Goal: Information Seeking & Learning: Learn about a topic

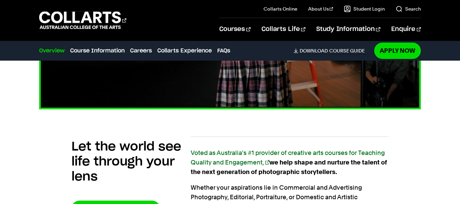
scroll to position [341, 0]
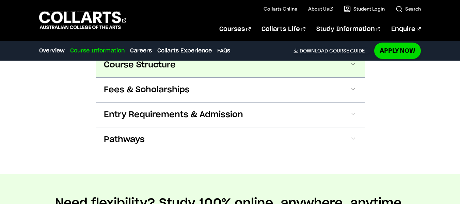
click at [151, 65] on span "Course Structure" at bounding box center [140, 65] width 72 height 11
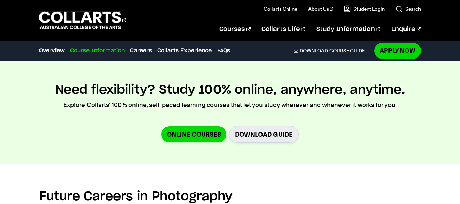
scroll to position [1456, 0]
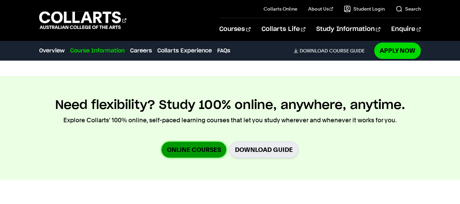
click at [206, 152] on link "Online Courses" at bounding box center [193, 150] width 65 height 16
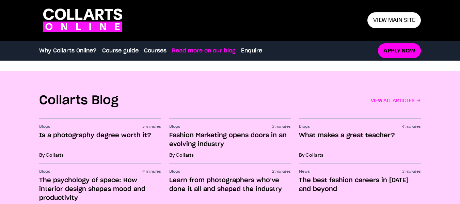
scroll to position [988, 0]
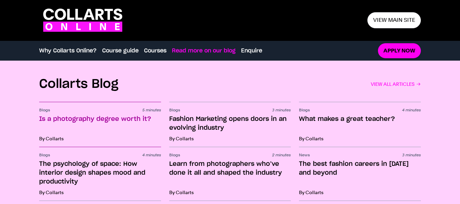
click at [84, 120] on h3 "Is a photography degree worth it?" at bounding box center [100, 124] width 122 height 18
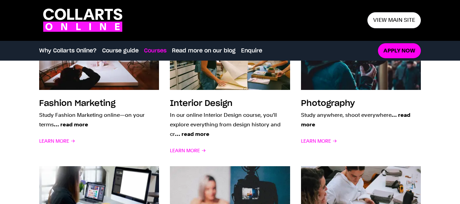
scroll to position [579, 0]
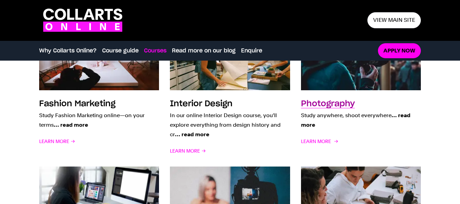
click at [318, 104] on h3 "Photography" at bounding box center [328, 104] width 54 height 8
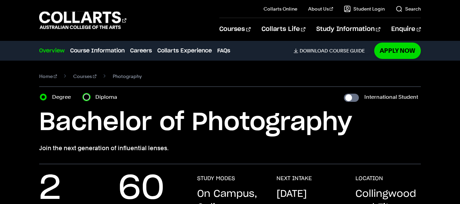
click at [86, 96] on input "Diploma" at bounding box center [86, 97] width 7 height 7
radio input "true"
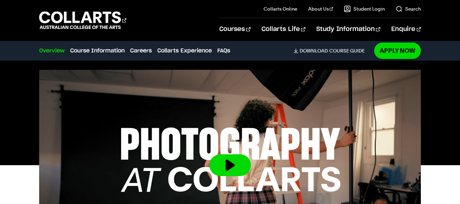
scroll to position [204, 0]
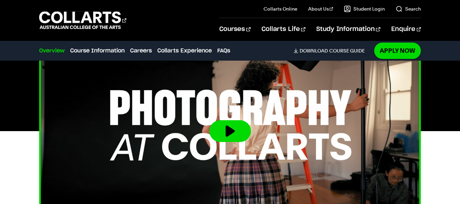
click at [233, 131] on button at bounding box center [230, 131] width 42 height 22
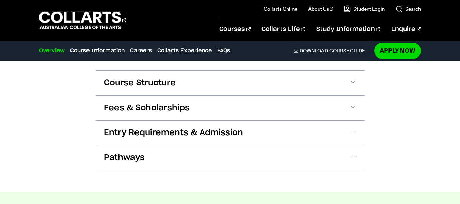
scroll to position [796, 0]
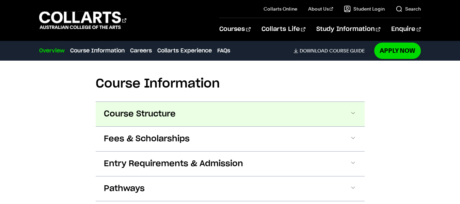
click at [0, 0] on span at bounding box center [0, 0] width 0 height 0
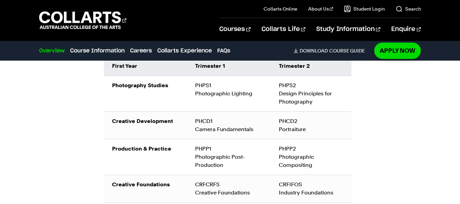
scroll to position [870, 0]
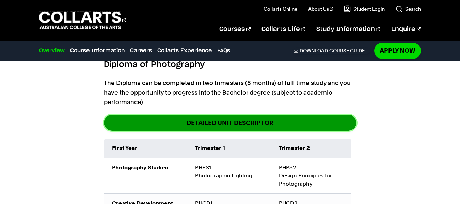
click at [227, 125] on link "DETAILED UNIT DESCRIPTOR" at bounding box center [230, 123] width 253 height 16
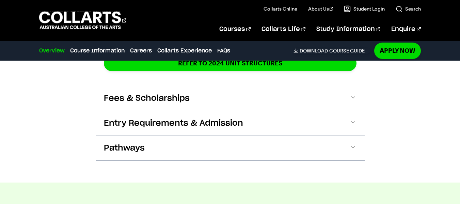
scroll to position [1119, 0]
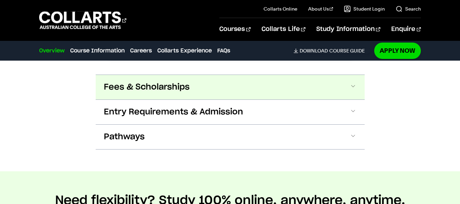
click at [0, 0] on span at bounding box center [0, 0] width 0 height 0
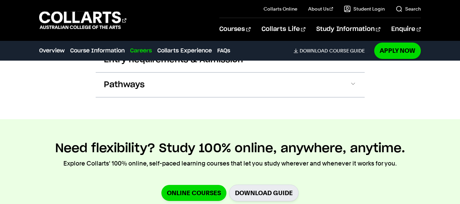
scroll to position [1336, 0]
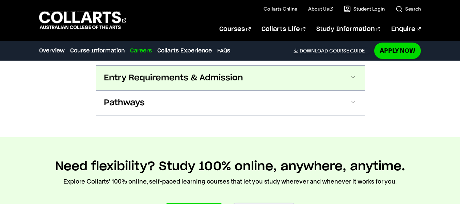
click at [0, 0] on span at bounding box center [0, 0] width 0 height 0
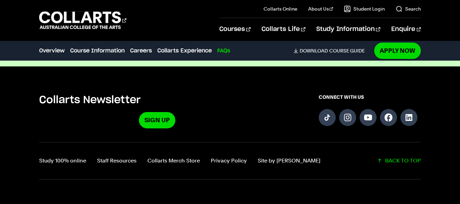
scroll to position [3274, 0]
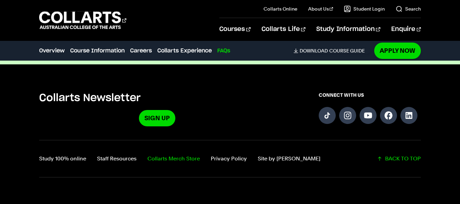
click at [190, 154] on link "Collarts Merch Store" at bounding box center [173, 159] width 52 height 10
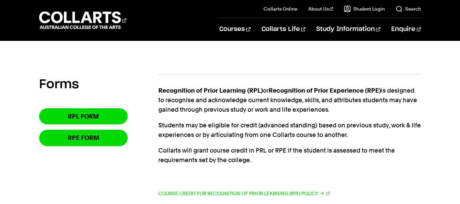
scroll to position [130, 0]
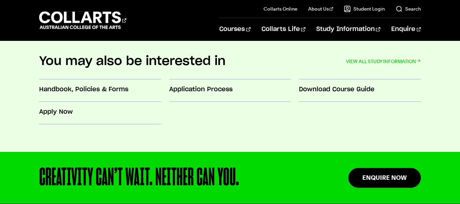
drag, startPoint x: 463, startPoint y: 48, endPoint x: 459, endPoint y: 114, distance: 65.8
click at [460, 127] on html "Courses Collarts Online Study 100% online About Us History & Values Strategic P…" at bounding box center [230, 65] width 460 height 748
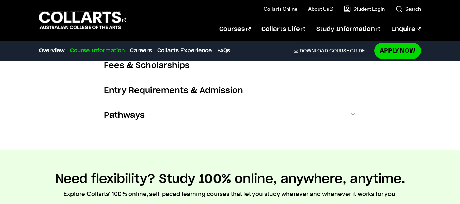
scroll to position [813, 0]
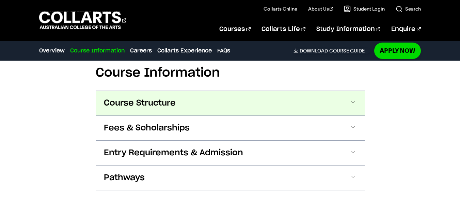
click at [353, 101] on span at bounding box center [353, 103] width 7 height 9
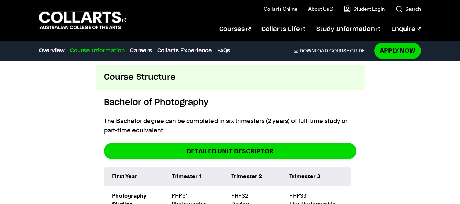
scroll to position [843, 0]
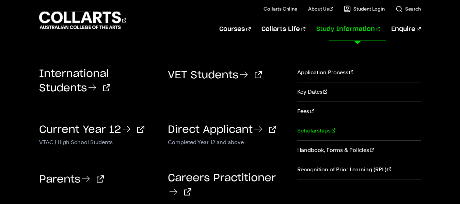
click at [311, 130] on link "Scholarships" at bounding box center [359, 130] width 124 height 19
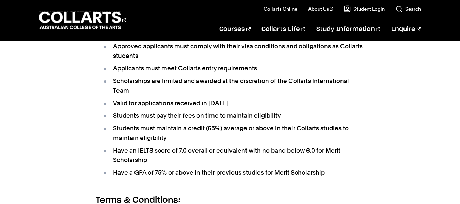
scroll to position [374, 0]
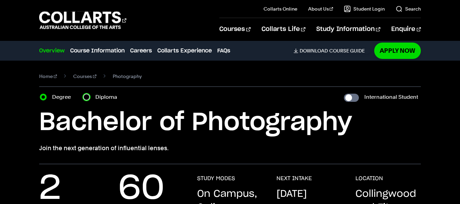
click at [86, 96] on input "Diploma" at bounding box center [86, 97] width 7 height 7
radio input "true"
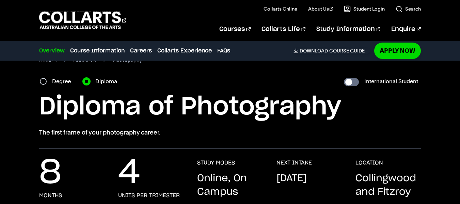
scroll to position [10, 0]
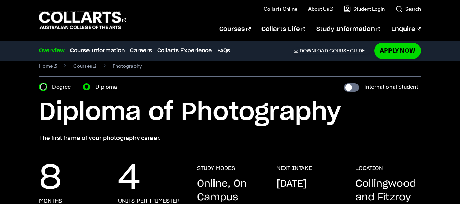
click at [43, 86] on input "Degree" at bounding box center [43, 86] width 7 height 7
radio input "true"
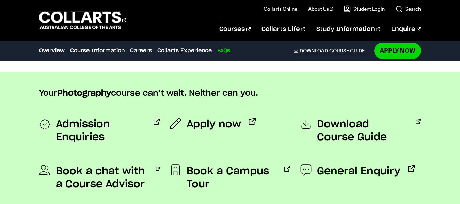
scroll to position [2478, 0]
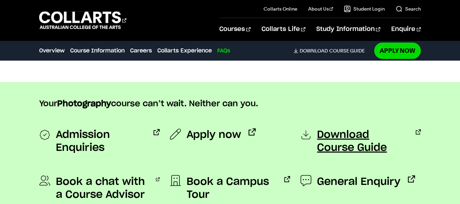
click at [347, 128] on span "Download Course Guide" at bounding box center [362, 141] width 91 height 26
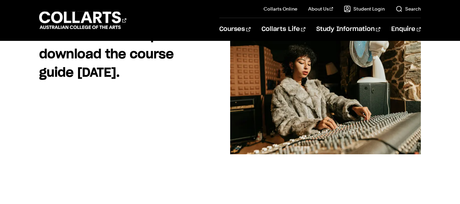
scroll to position [78, 0]
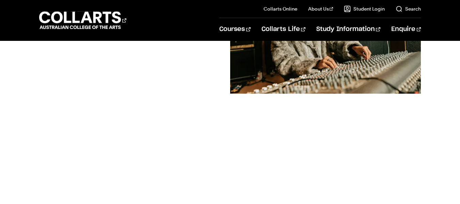
scroll to position [55, 0]
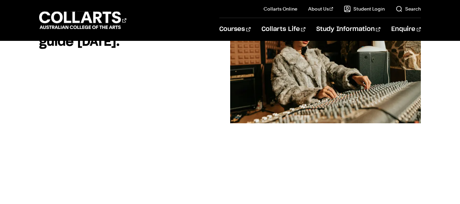
scroll to position [245, 0]
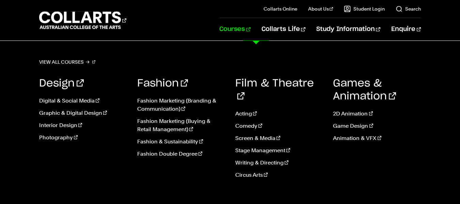
click at [250, 31] on link "Courses" at bounding box center [234, 29] width 31 height 22
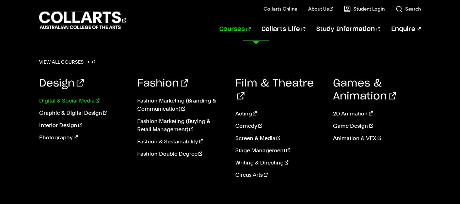
click at [68, 100] on link "Digital & Social Media" at bounding box center [83, 101] width 88 height 8
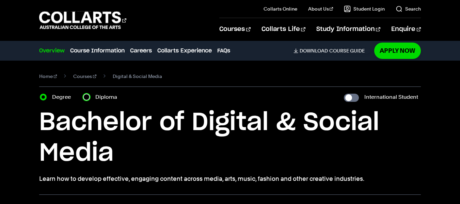
click at [84, 98] on input "Diploma" at bounding box center [86, 97] width 7 height 7
radio input "true"
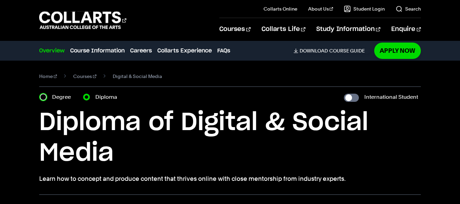
click at [46, 98] on input "Degree" at bounding box center [43, 97] width 7 height 7
radio input "true"
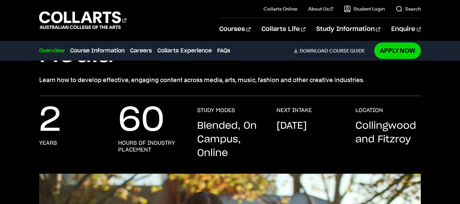
scroll to position [102, 0]
